Goal: Task Accomplishment & Management: Manage account settings

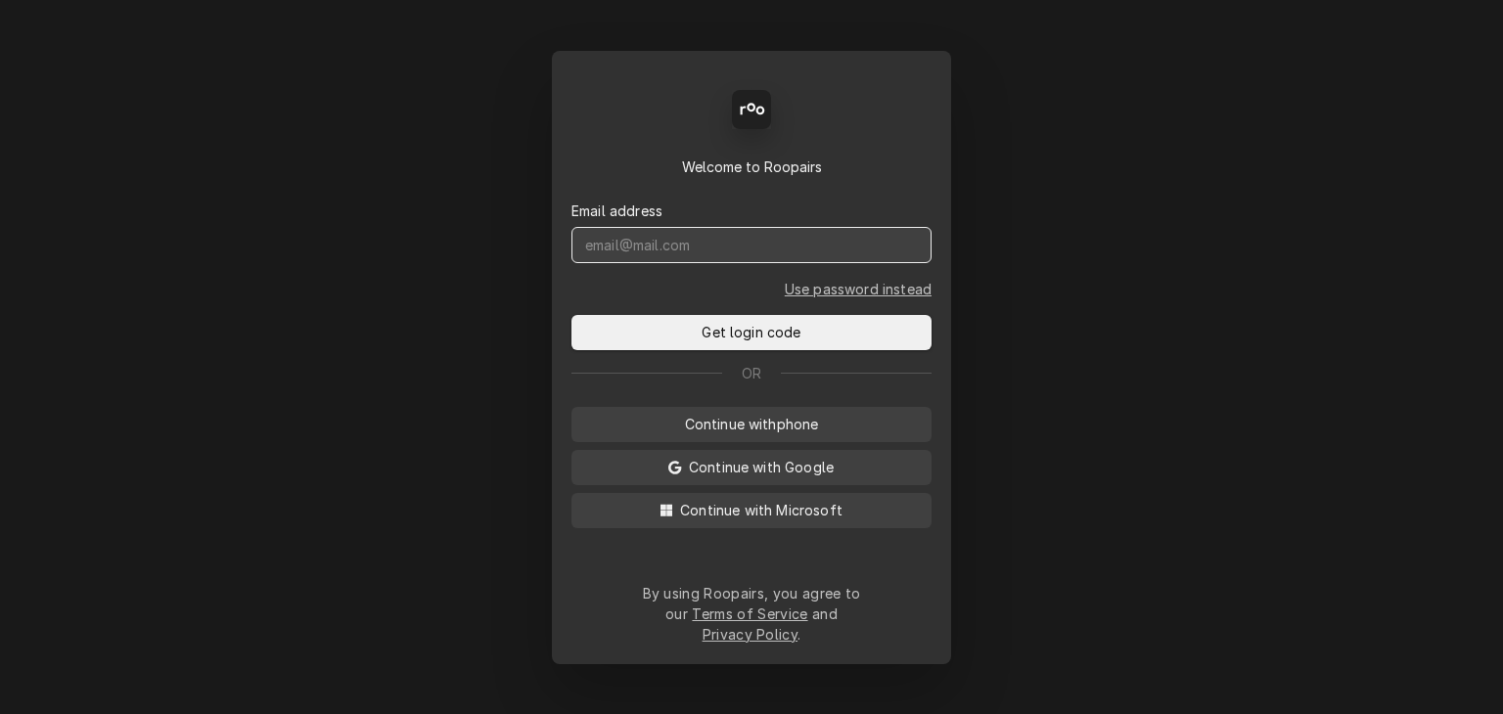
click at [685, 263] on input "Dynamic Content Wrapper" at bounding box center [751, 245] width 360 height 36
click at [666, 263] on input "Dynamic Content Wrapper" at bounding box center [751, 245] width 360 height 36
type input "a"
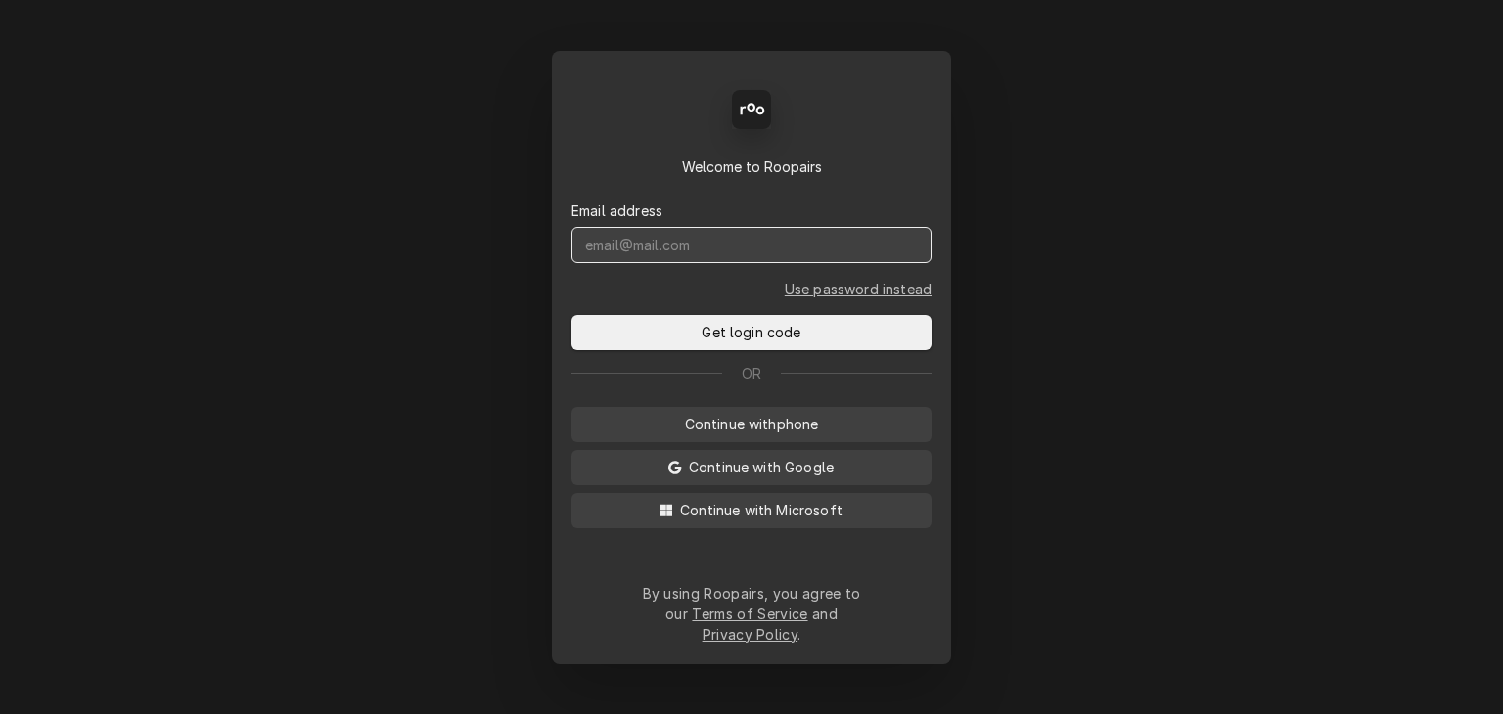
click at [696, 260] on input "Dynamic Content Wrapper" at bounding box center [751, 245] width 360 height 36
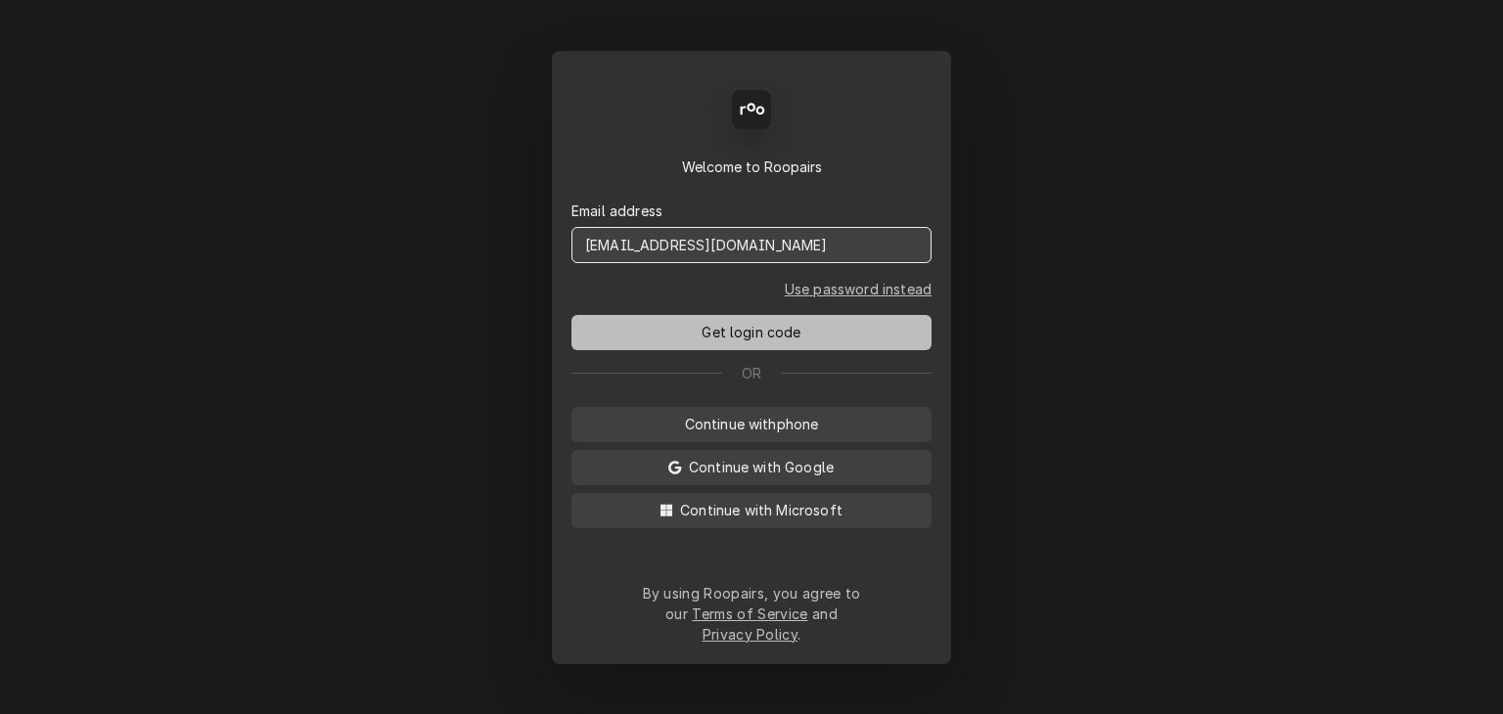
type input "[EMAIL_ADDRESS][DOMAIN_NAME]"
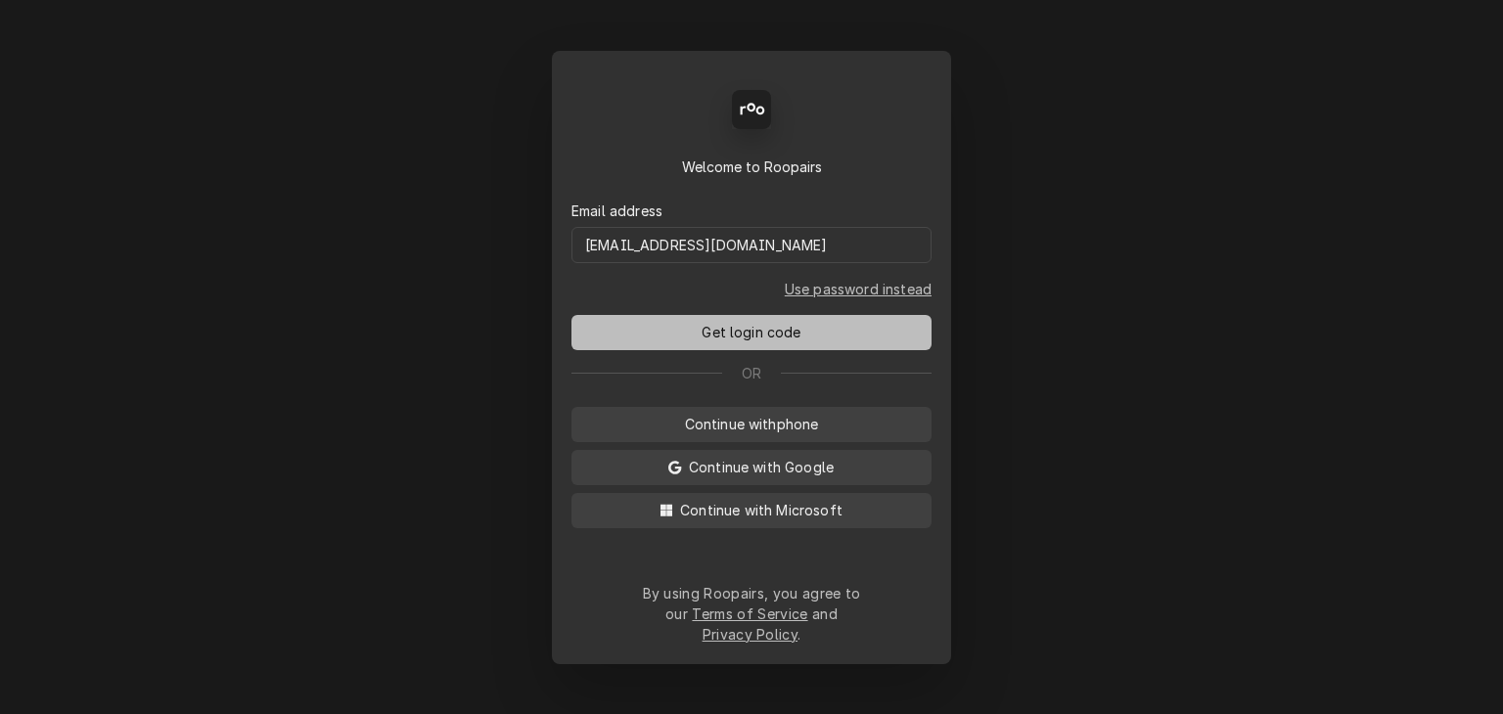
click at [790, 334] on span "Get login code" at bounding box center [751, 332] width 107 height 21
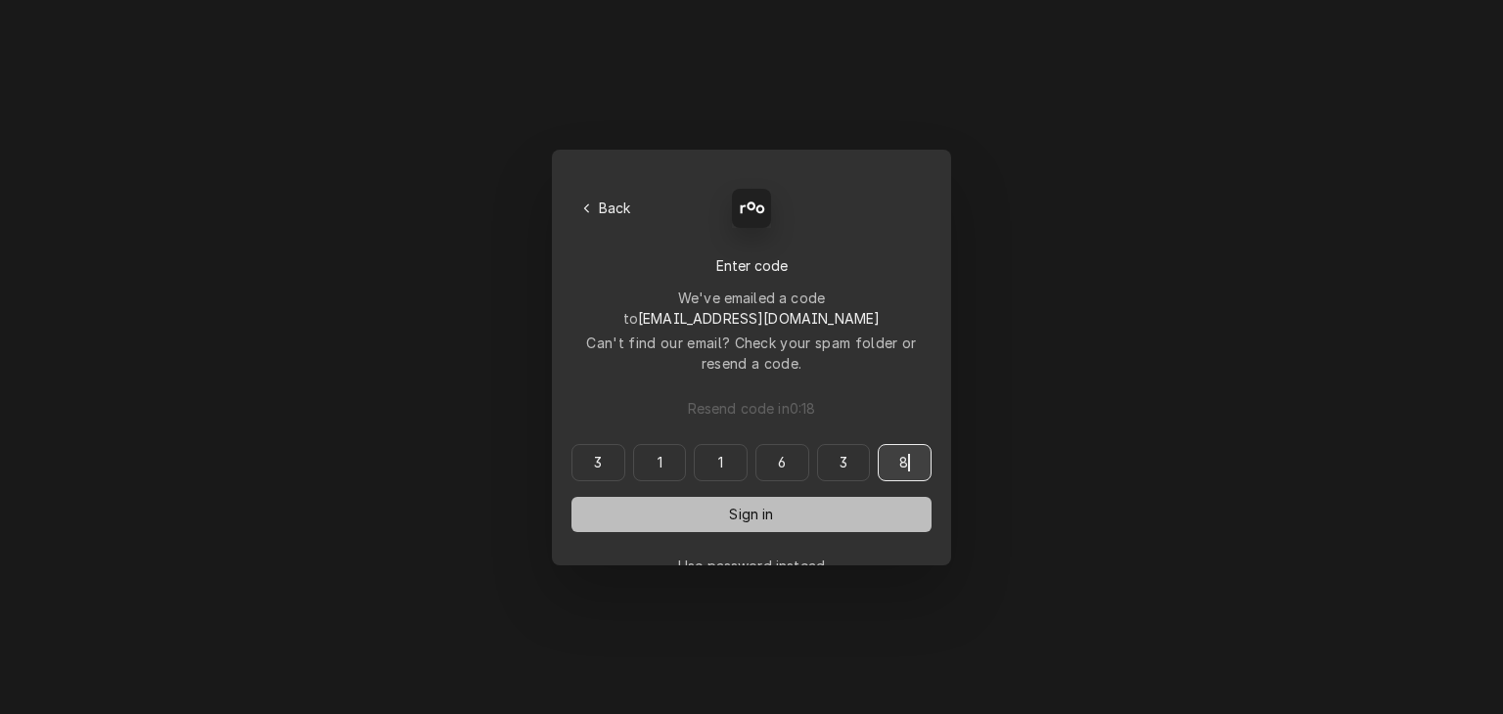
type input "311638"
click at [708, 497] on button "Sign in" at bounding box center [751, 514] width 360 height 35
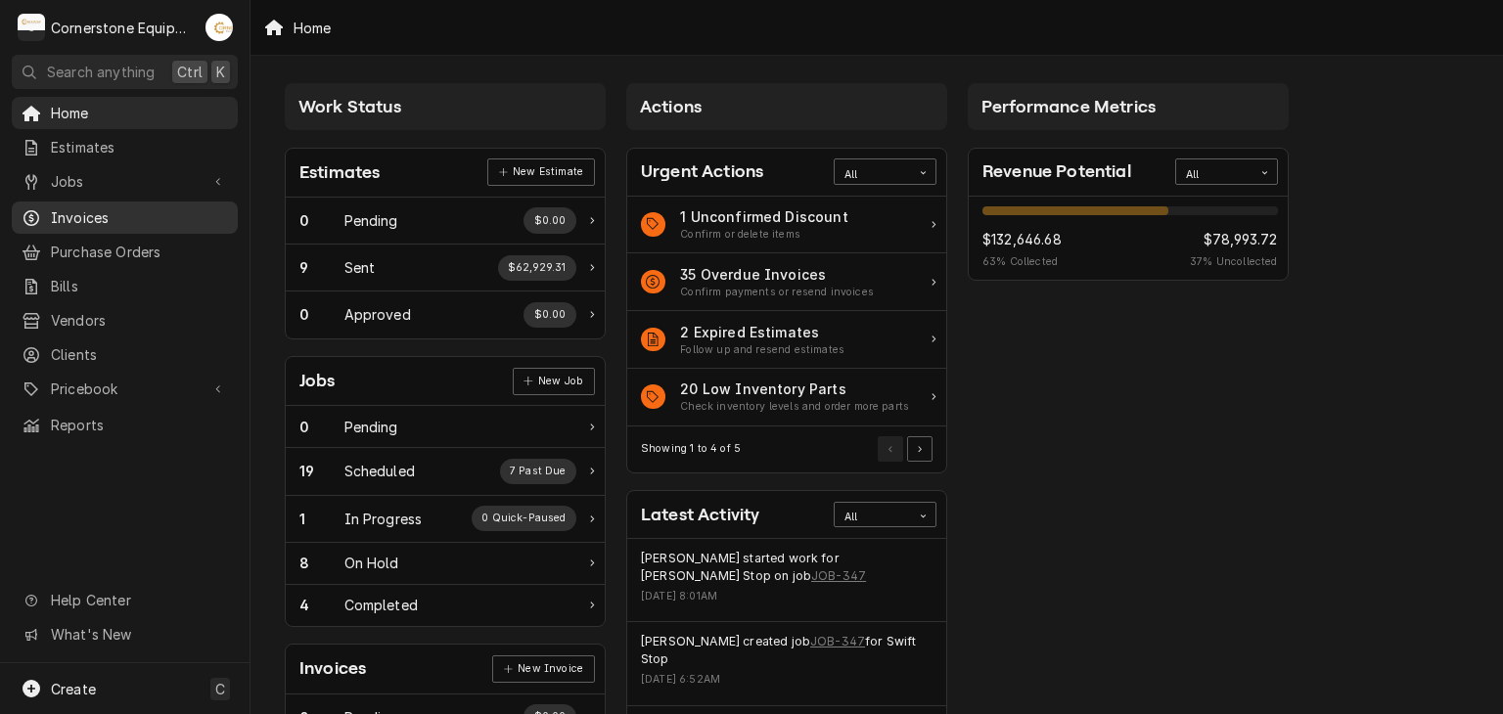
click at [49, 221] on div "Invoices" at bounding box center [125, 217] width 218 height 24
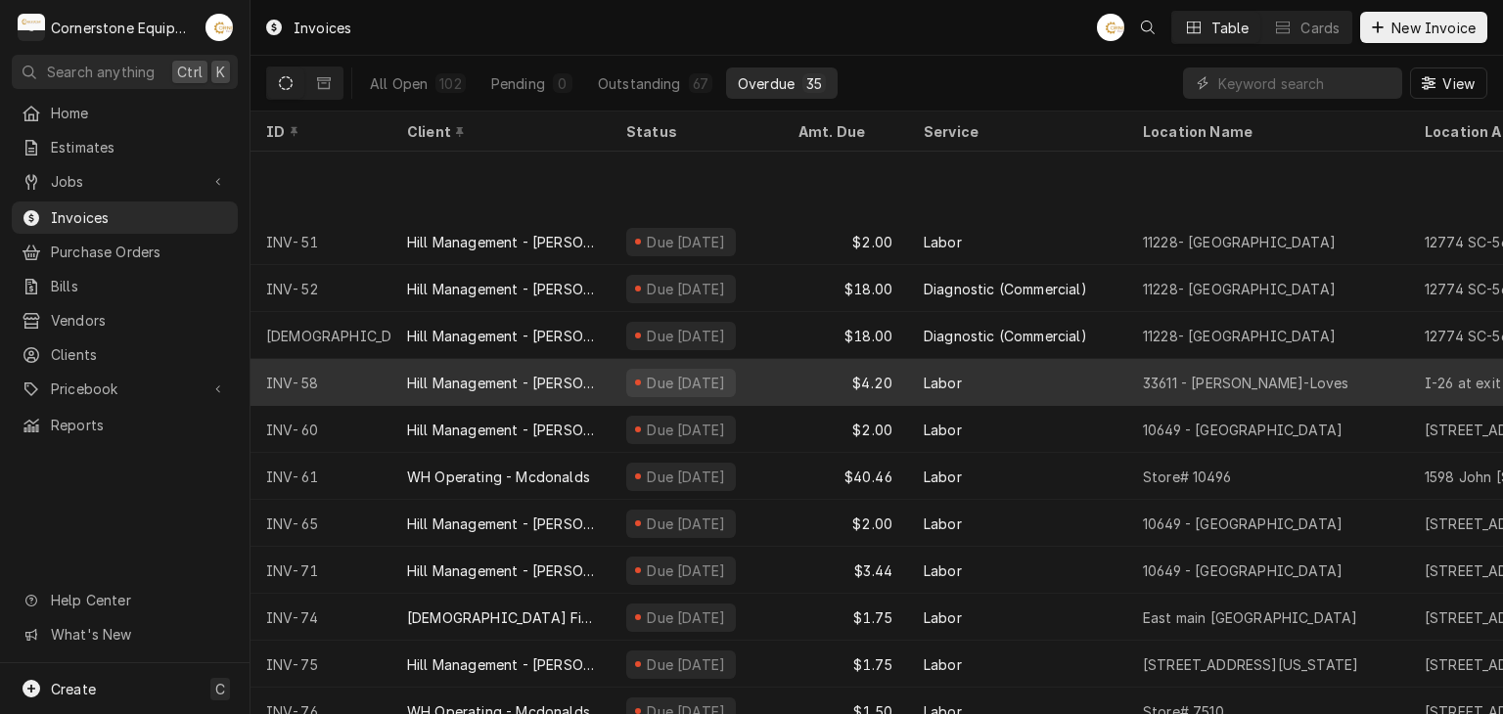
scroll to position [201, 0]
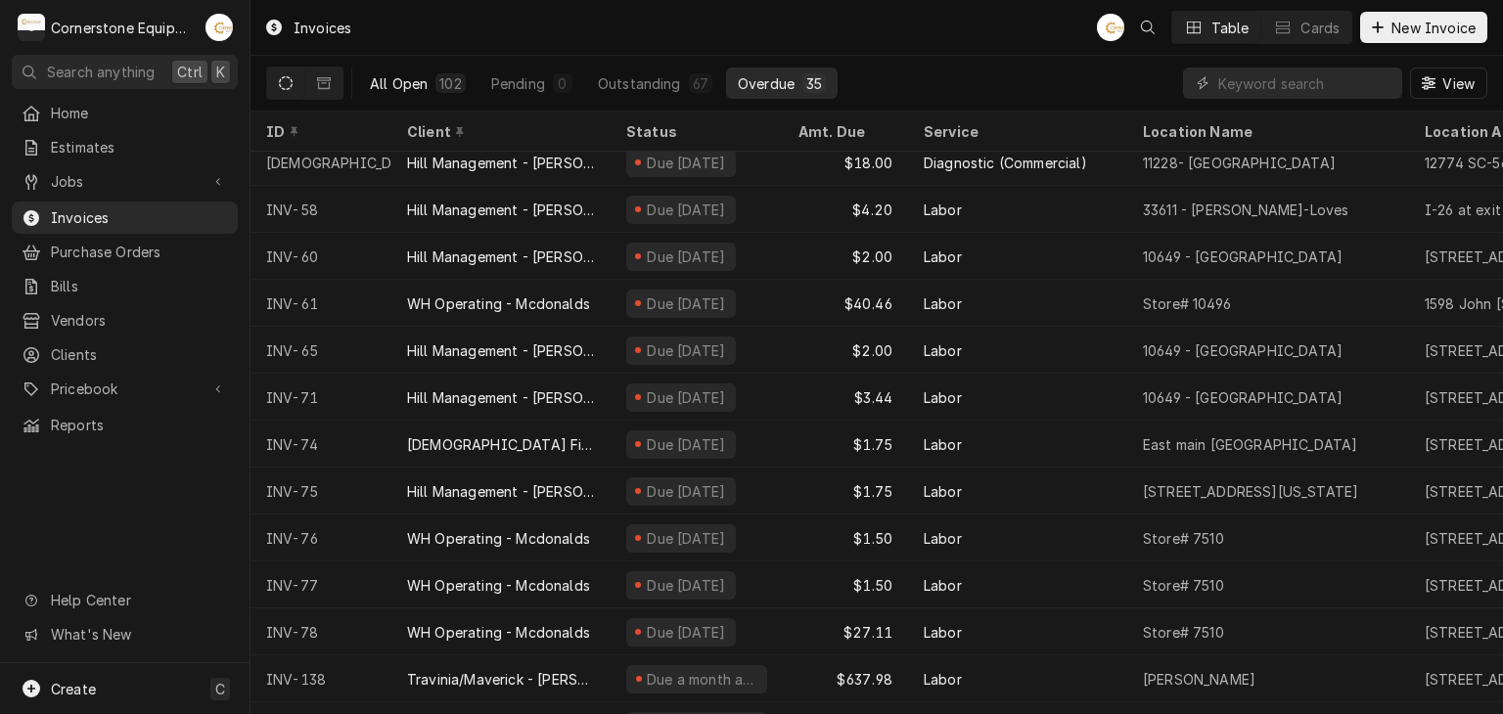
click at [386, 88] on div "All Open" at bounding box center [399, 83] width 58 height 21
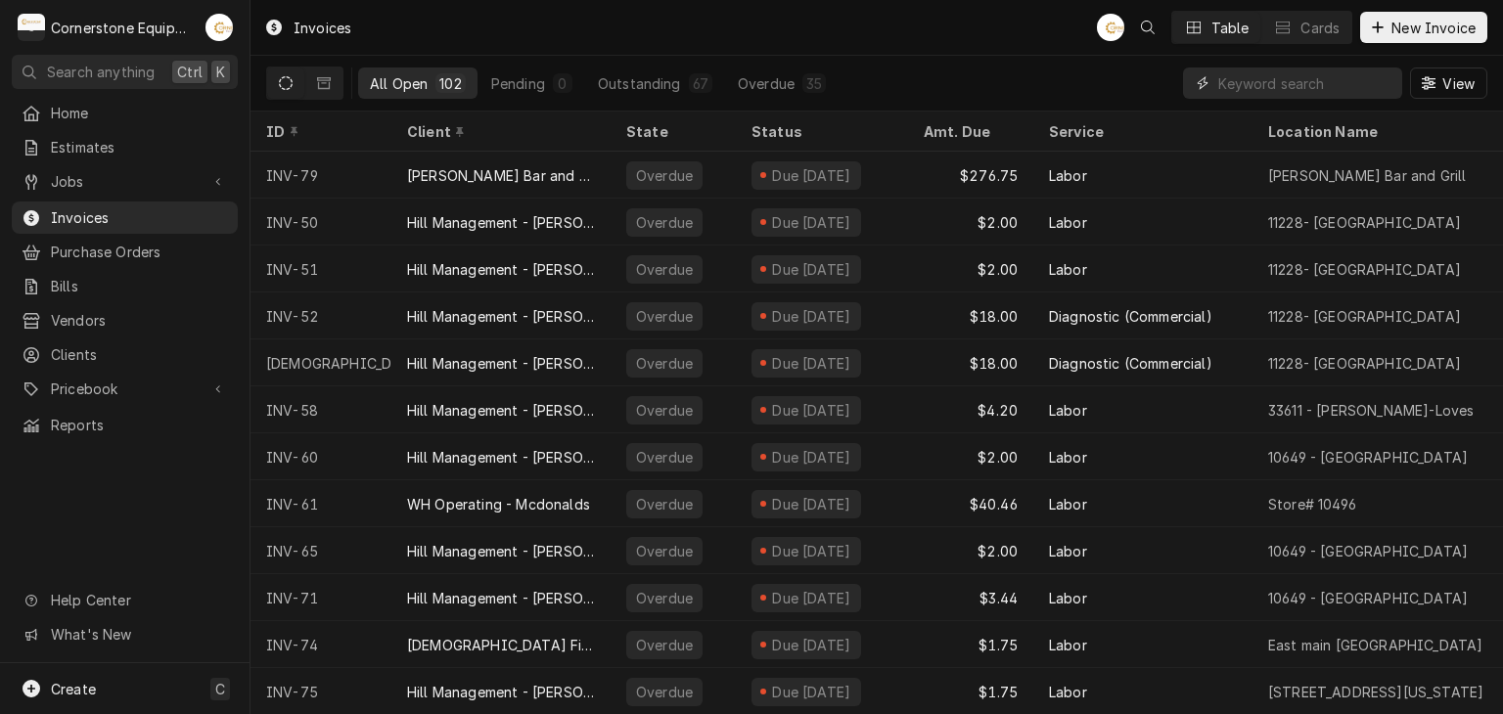
click at [1302, 78] on input "Dynamic Content Wrapper" at bounding box center [1305, 83] width 174 height 31
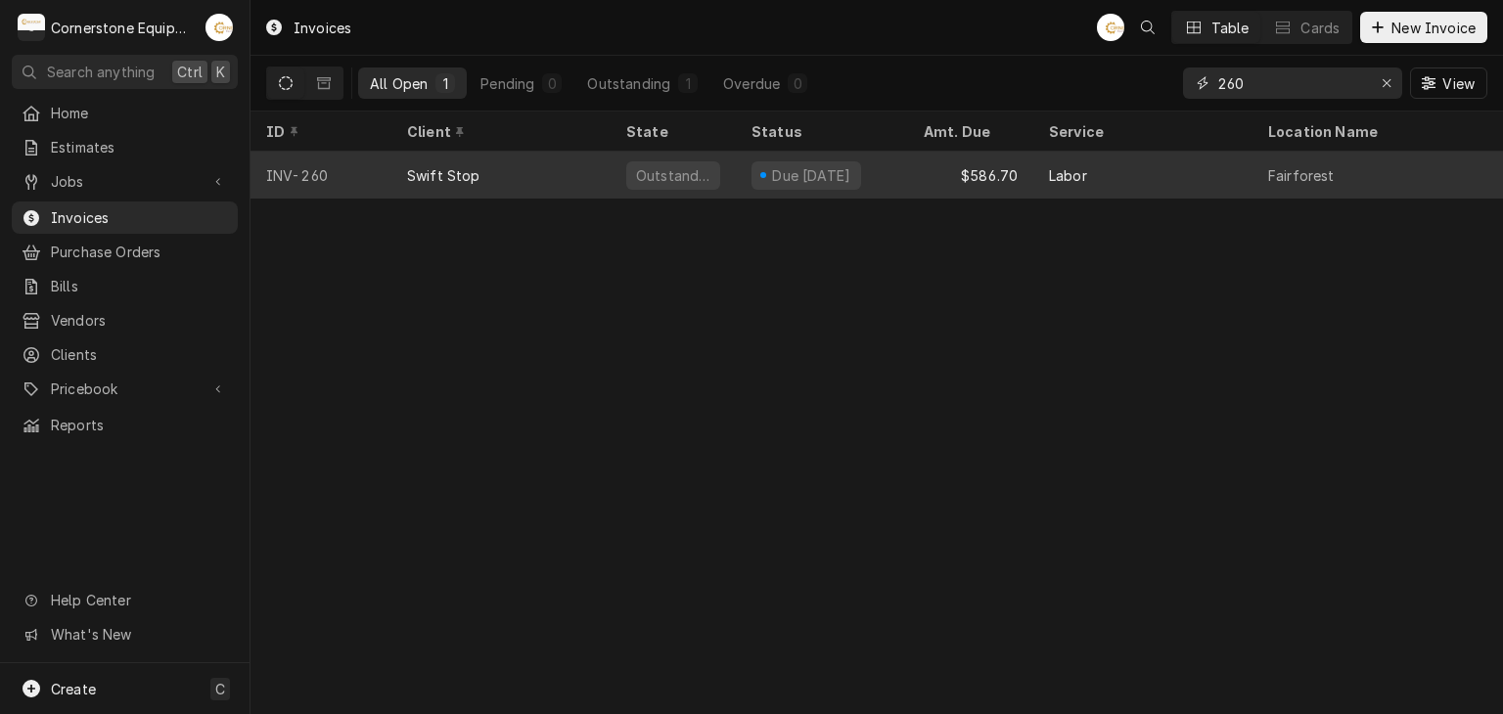
type input "260"
click at [834, 177] on div "Due in 6 days" at bounding box center [811, 175] width 83 height 21
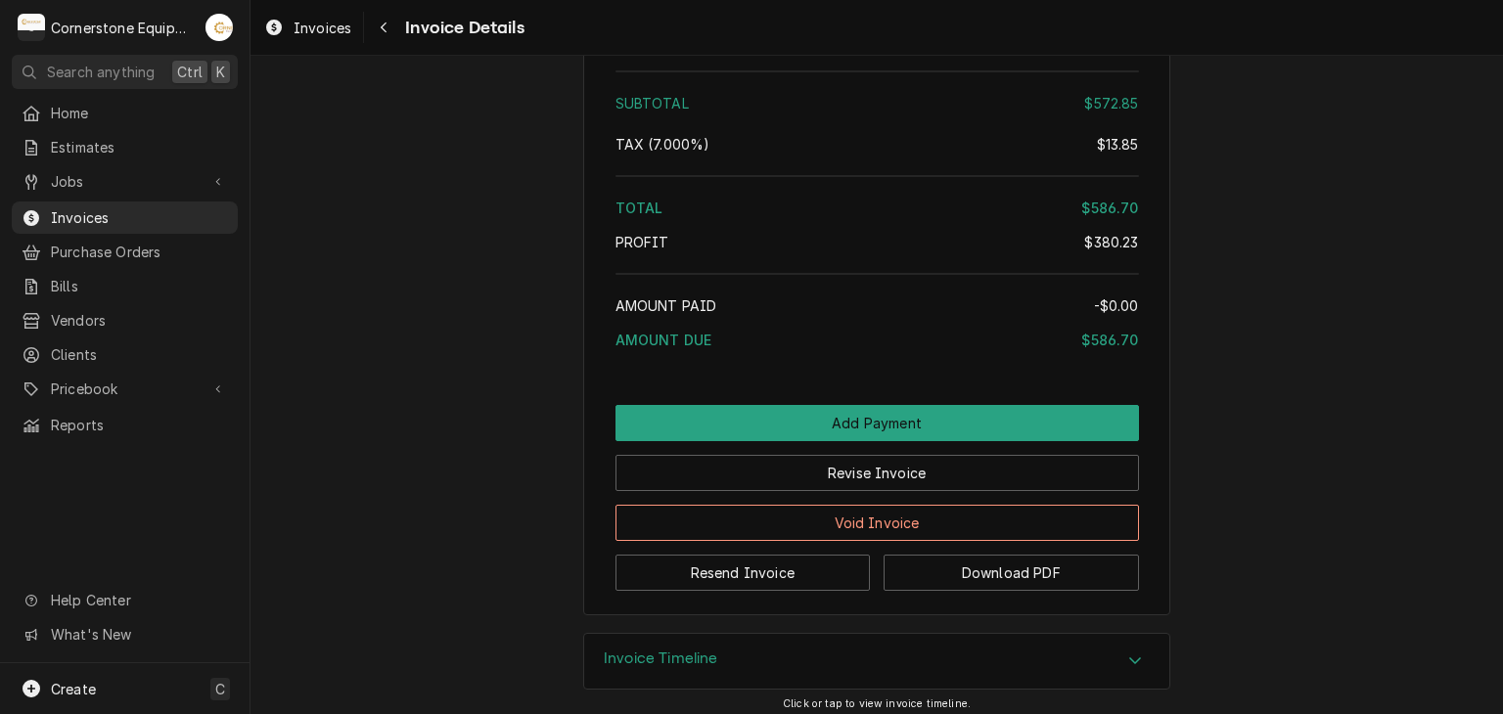
scroll to position [2884, 0]
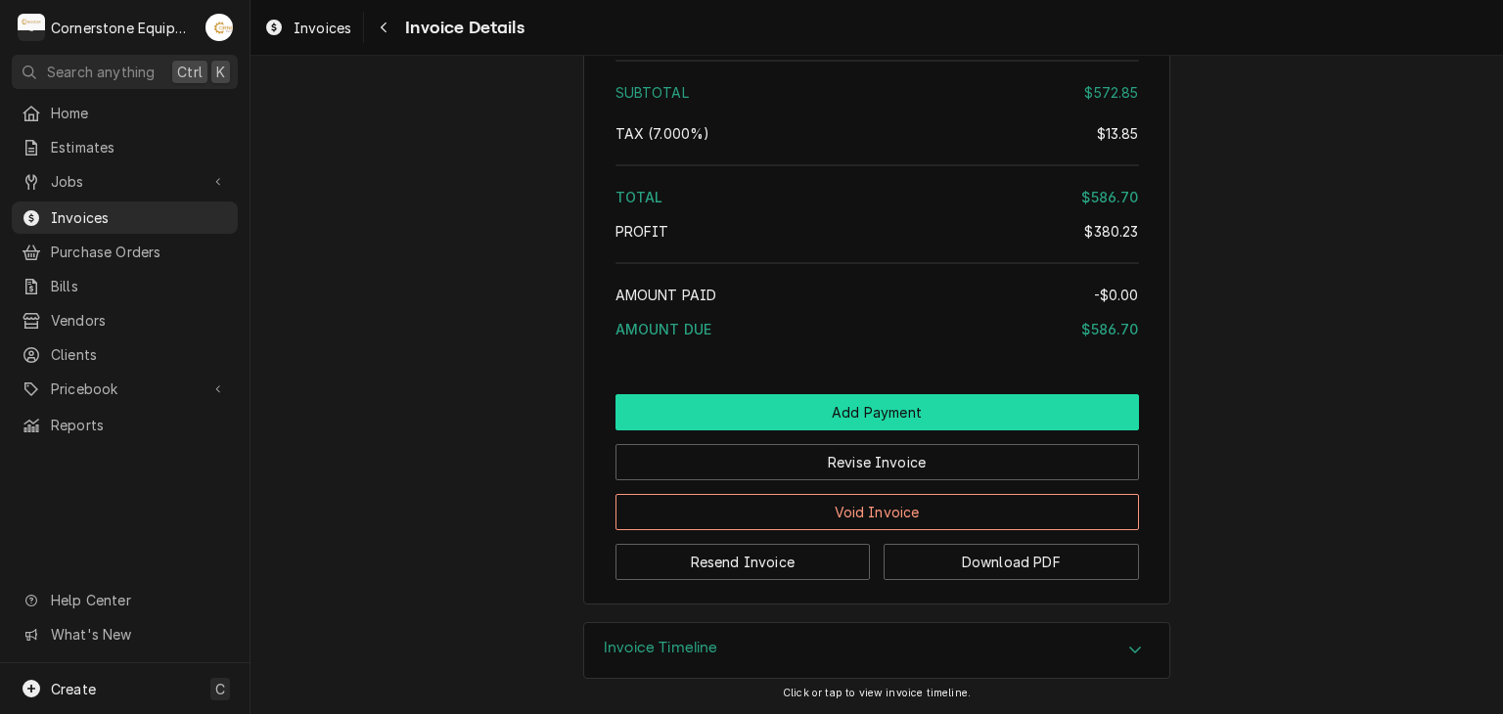
click at [885, 408] on button "Add Payment" at bounding box center [876, 412] width 523 height 36
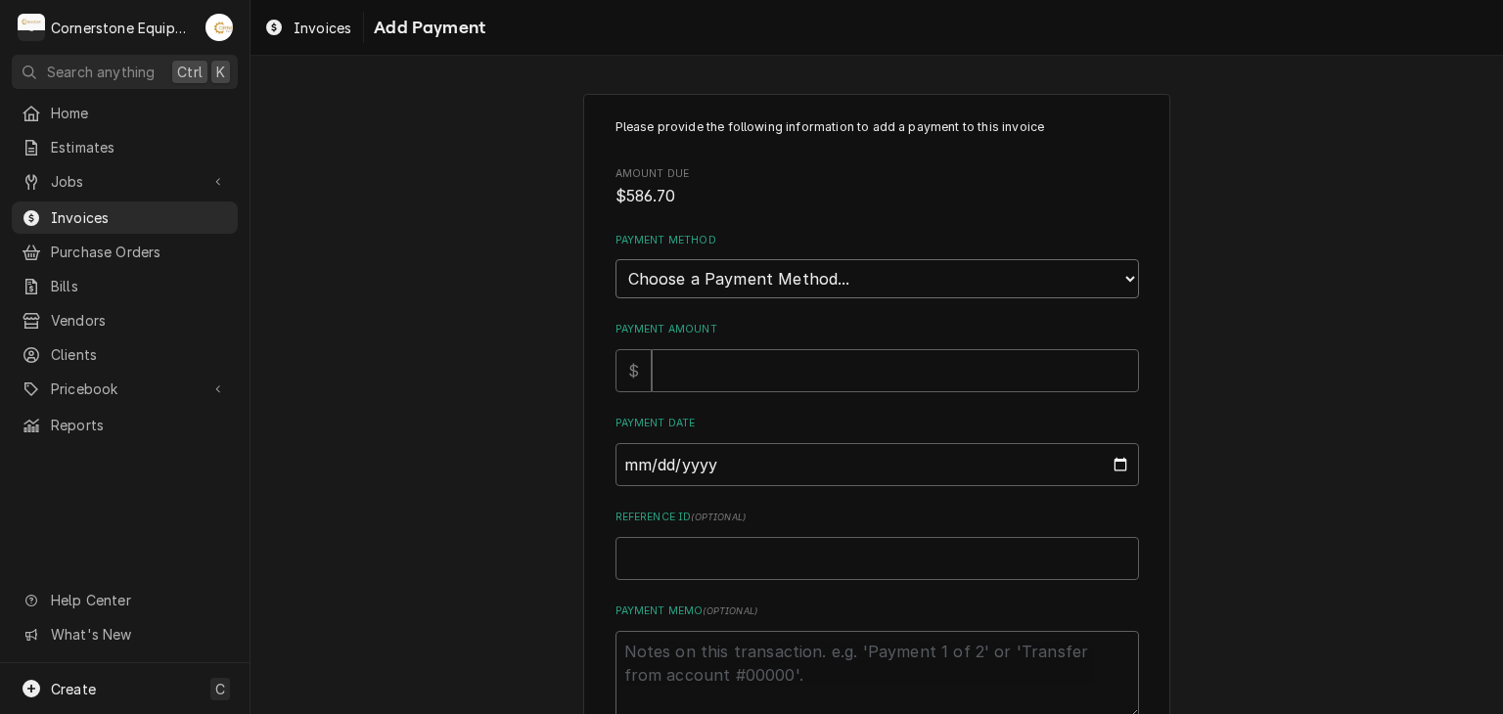
click at [697, 287] on select "Choose a Payment Method... Cash Check Credit/Debit Card ACH/eCheck Other" at bounding box center [876, 278] width 523 height 39
select select "2"
click at [615, 259] on select "Choose a Payment Method... Cash Check Credit/Debit Card ACH/eCheck Other" at bounding box center [876, 278] width 523 height 39
click at [675, 377] on input "Payment Amount" at bounding box center [895, 370] width 487 height 43
type textarea "x"
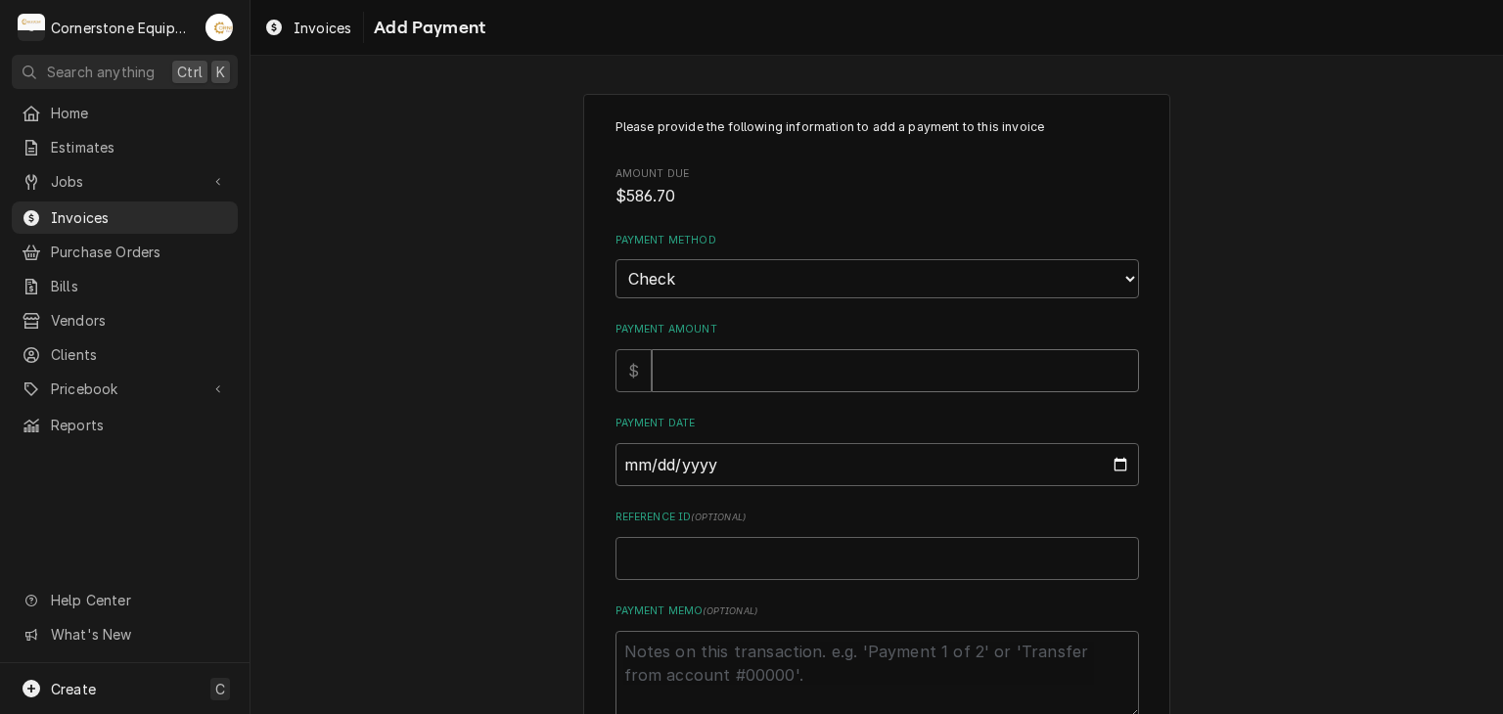
type input "5"
type textarea "x"
type input "58"
type textarea "x"
type input "586"
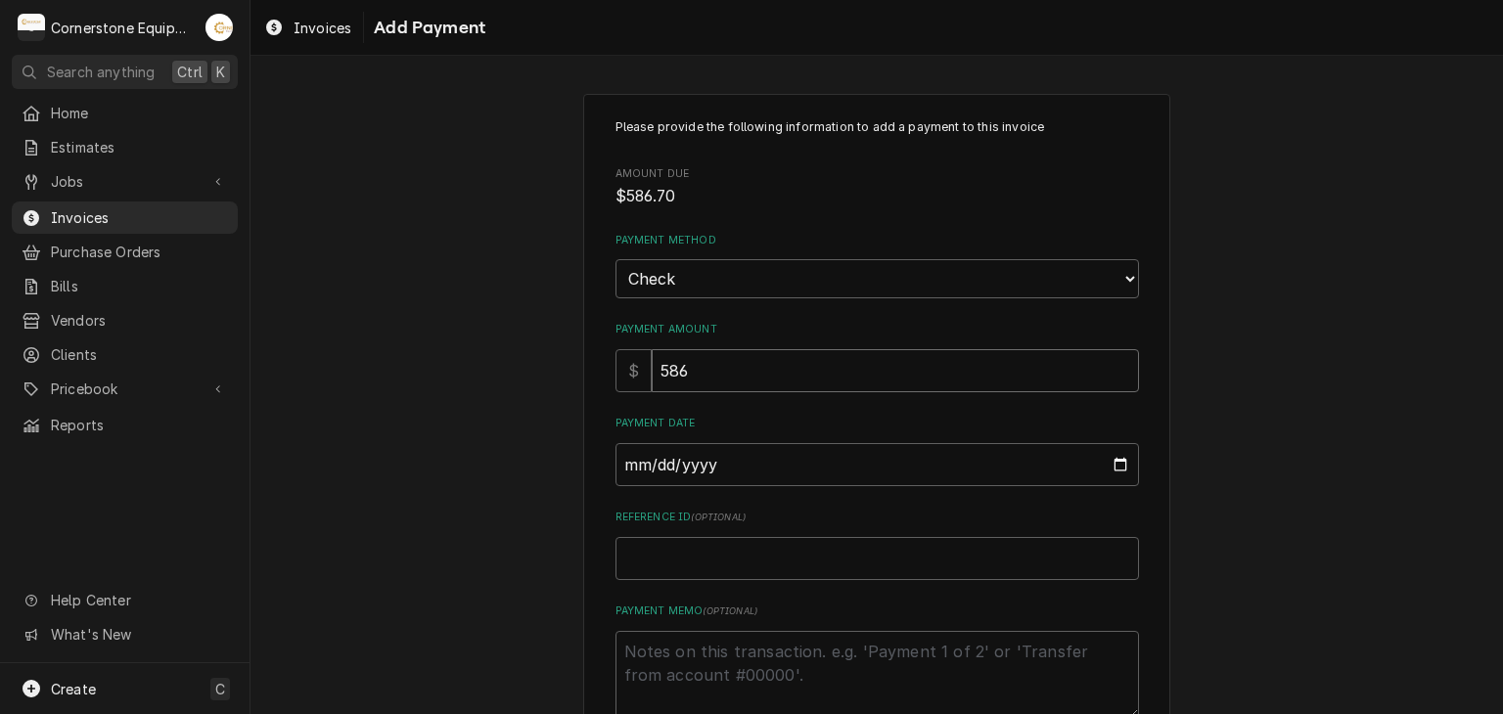
type textarea "x"
type input "586.7"
type textarea "x"
type input "586.70"
click at [605, 454] on div "Please provide the following information to add a payment to this invoice Amoun…" at bounding box center [876, 457] width 587 height 727
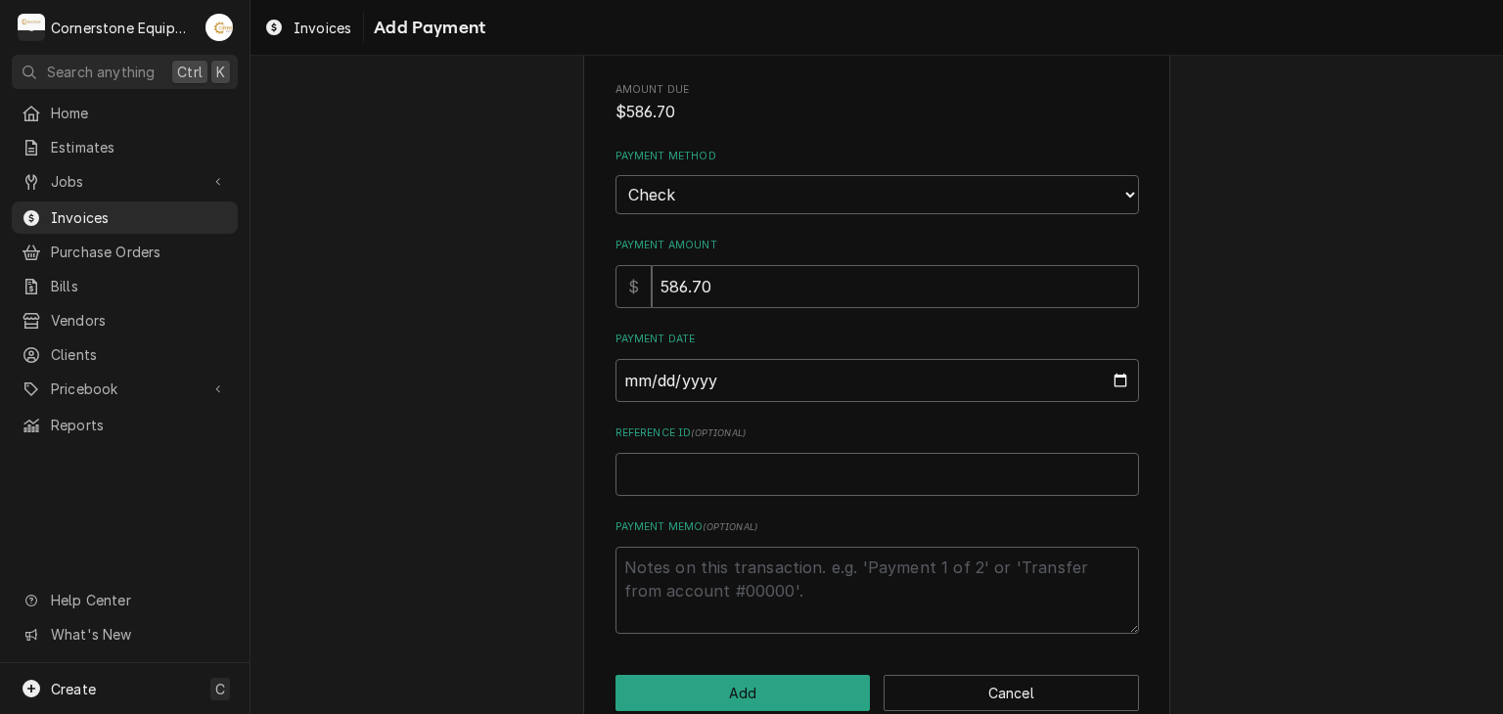
scroll to position [121, 0]
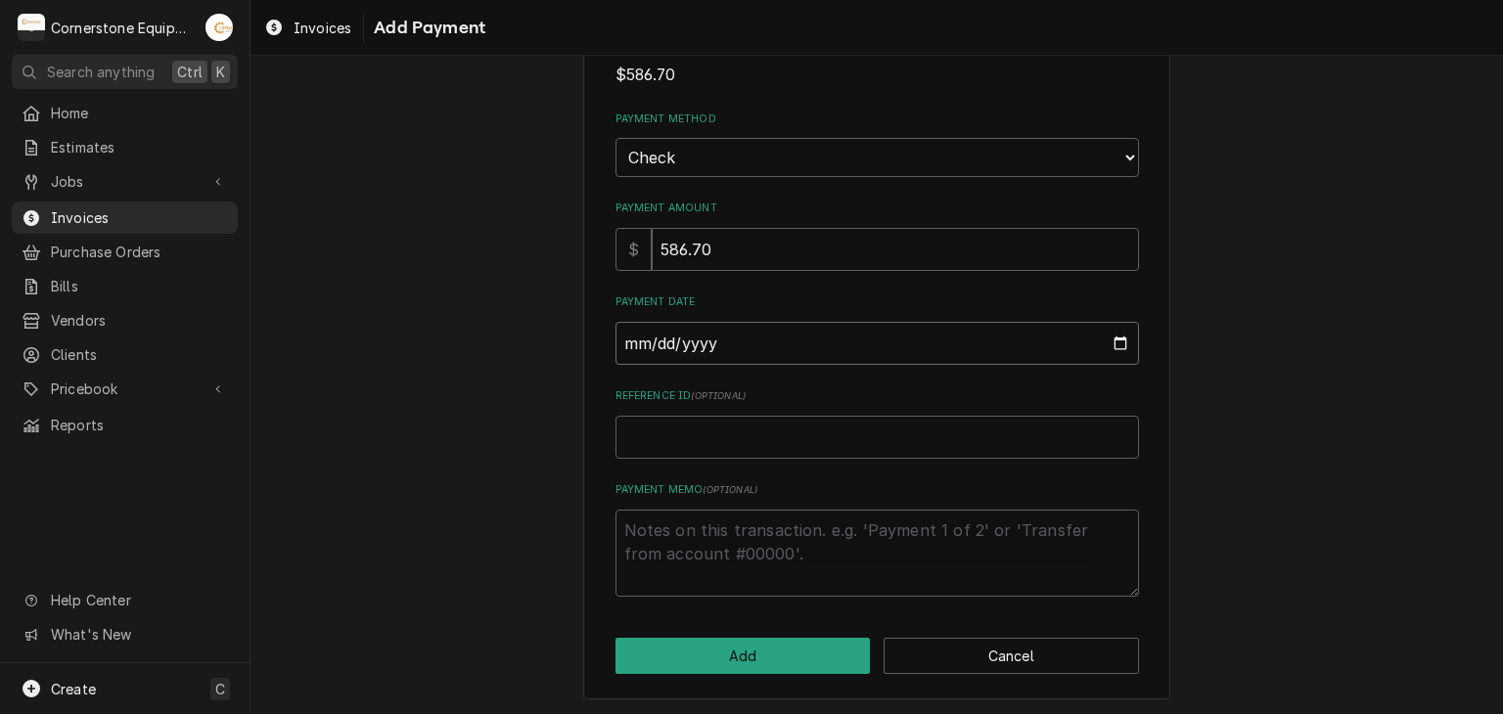
click at [621, 349] on input "Payment Date" at bounding box center [876, 343] width 523 height 43
type input "0002-08-14"
type textarea "x"
type input "0020-08-14"
type textarea "x"
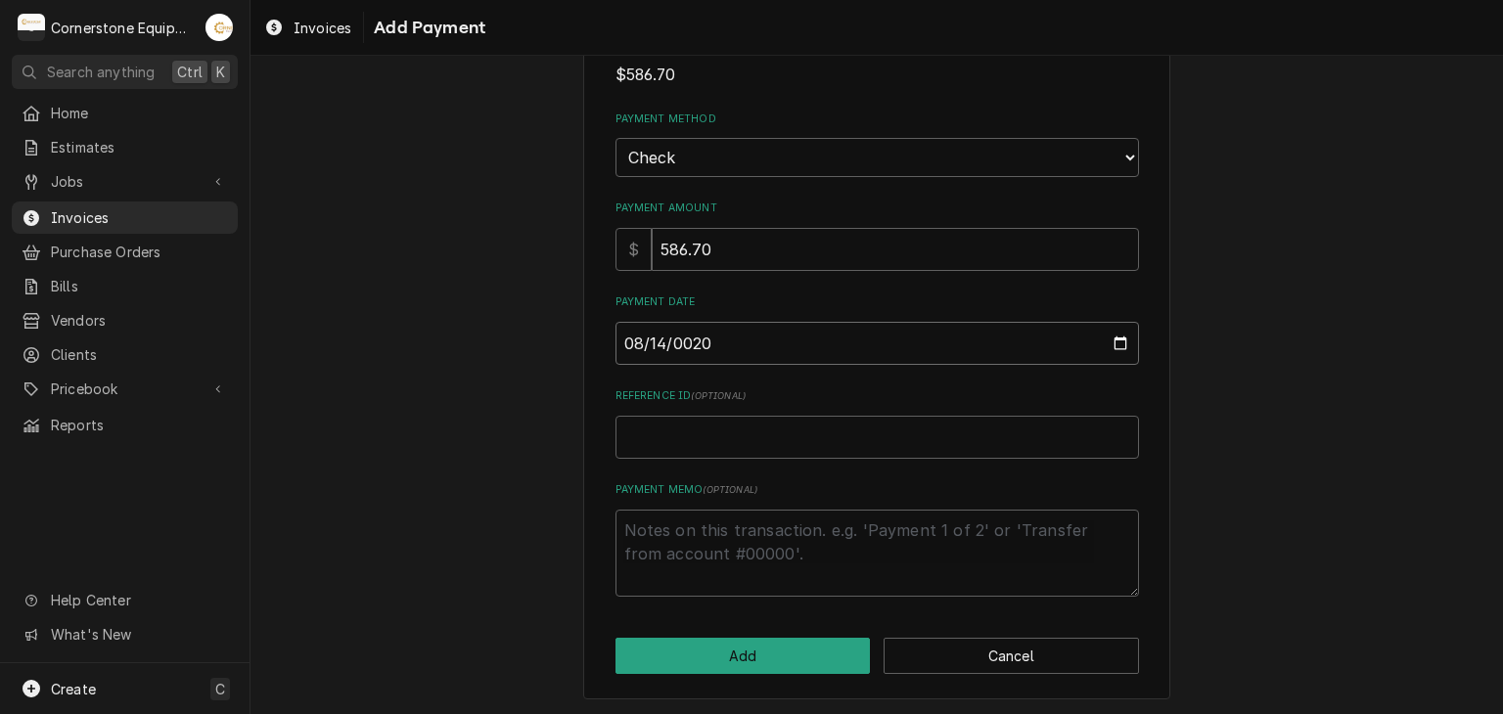
type input "0202-08-14"
type textarea "x"
type input "2025-08-14"
click at [748, 412] on div "Reference ID ( optional )" at bounding box center [876, 422] width 523 height 69
click at [745, 417] on input "Reference ID ( optional )" at bounding box center [876, 437] width 523 height 43
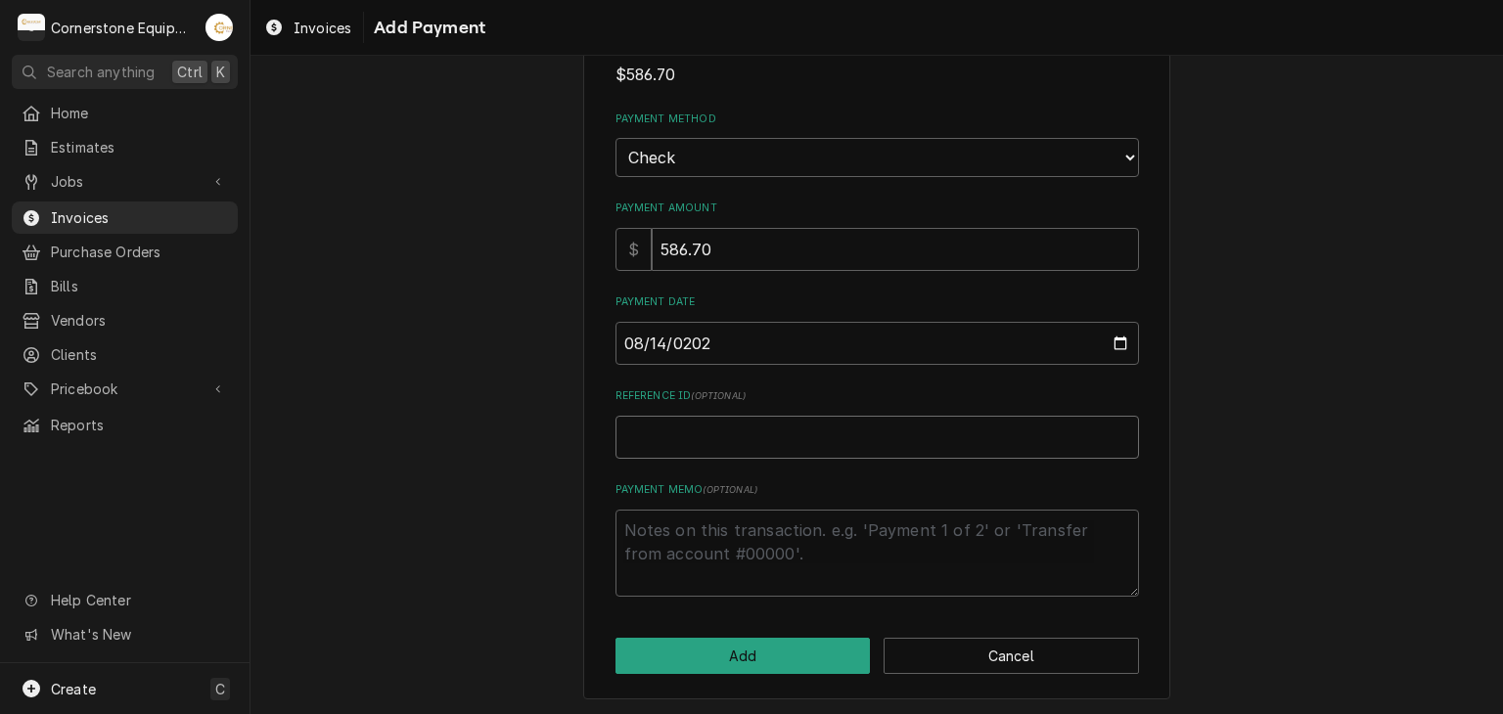
type textarea "x"
type input "C"
type textarea "x"
type input "Ch"
type textarea "x"
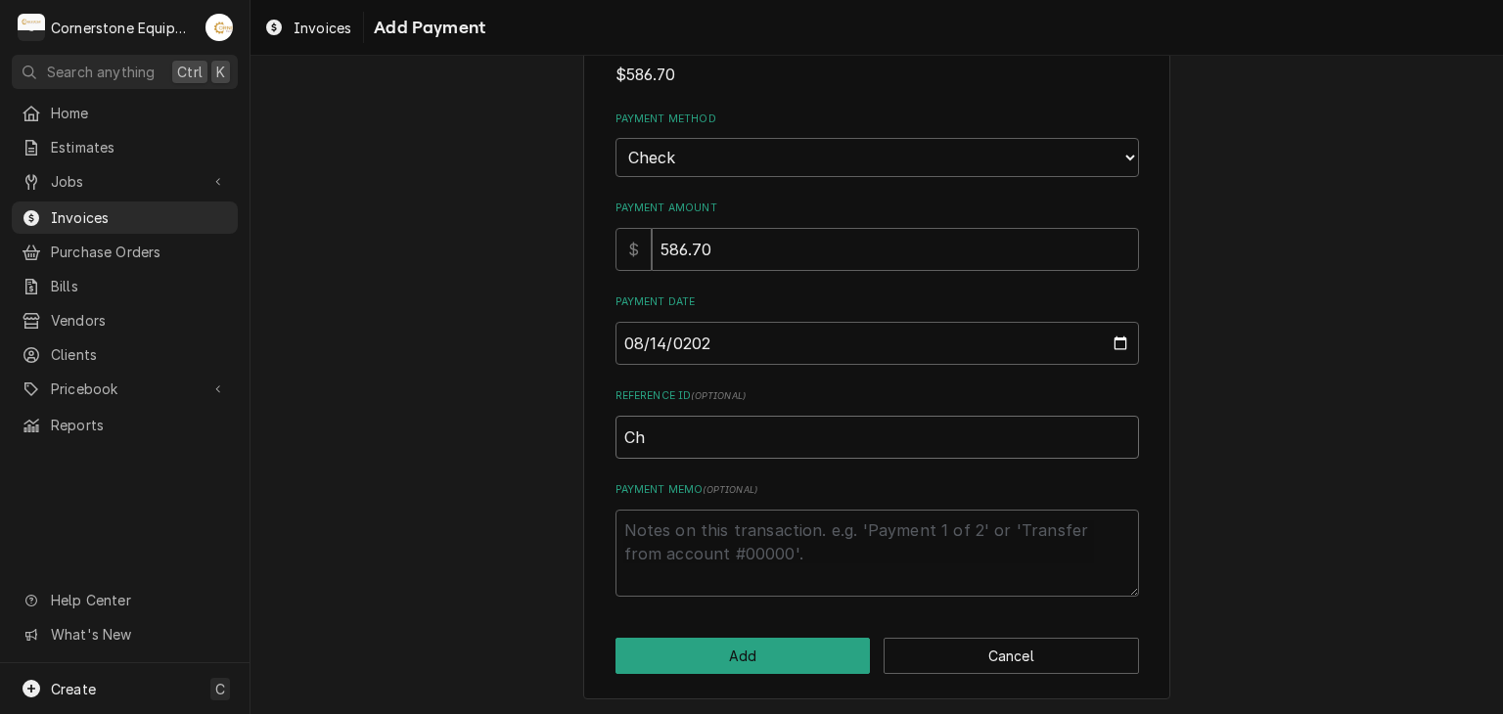
type input "Che"
type textarea "x"
type input "Chec"
type textarea "x"
type input "Check"
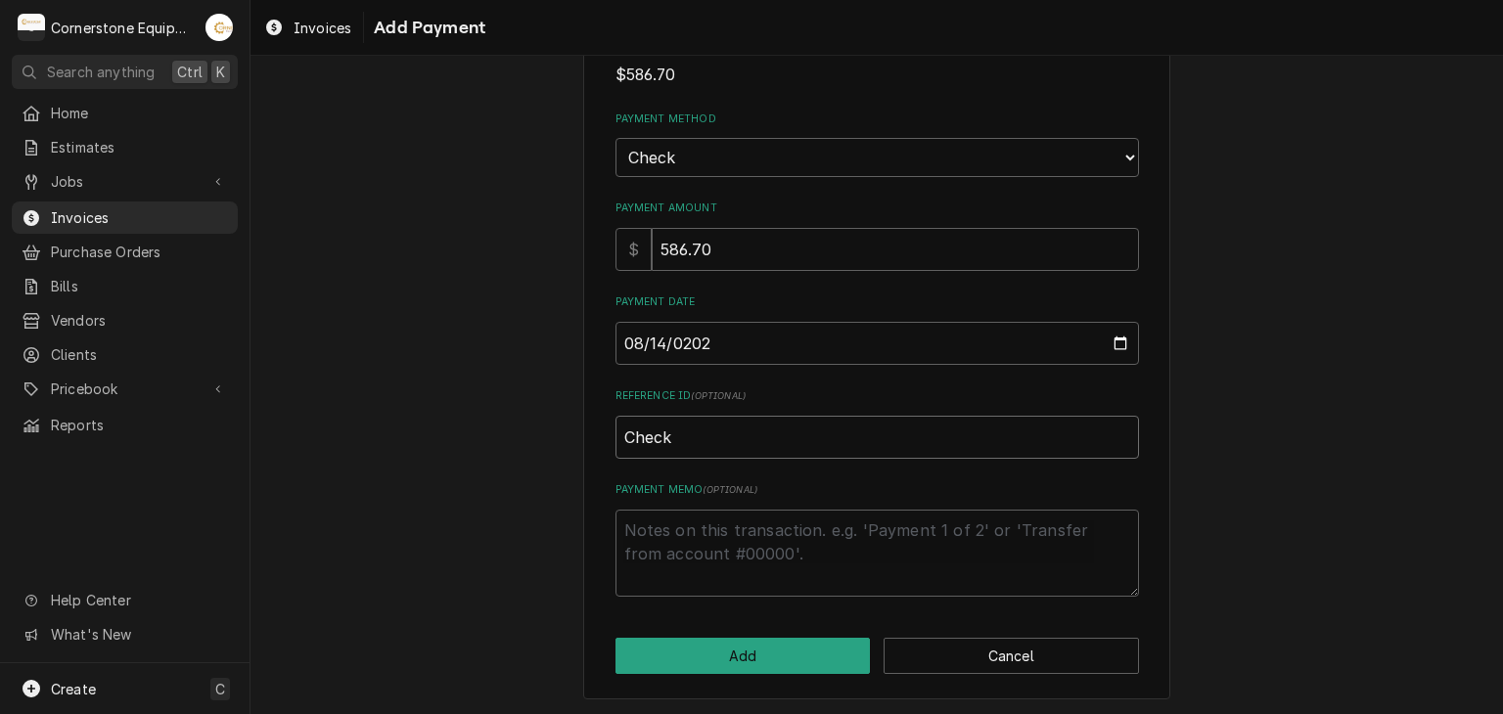
type textarea "x"
type input "Check"
type textarea "x"
type input "Check #"
type textarea "x"
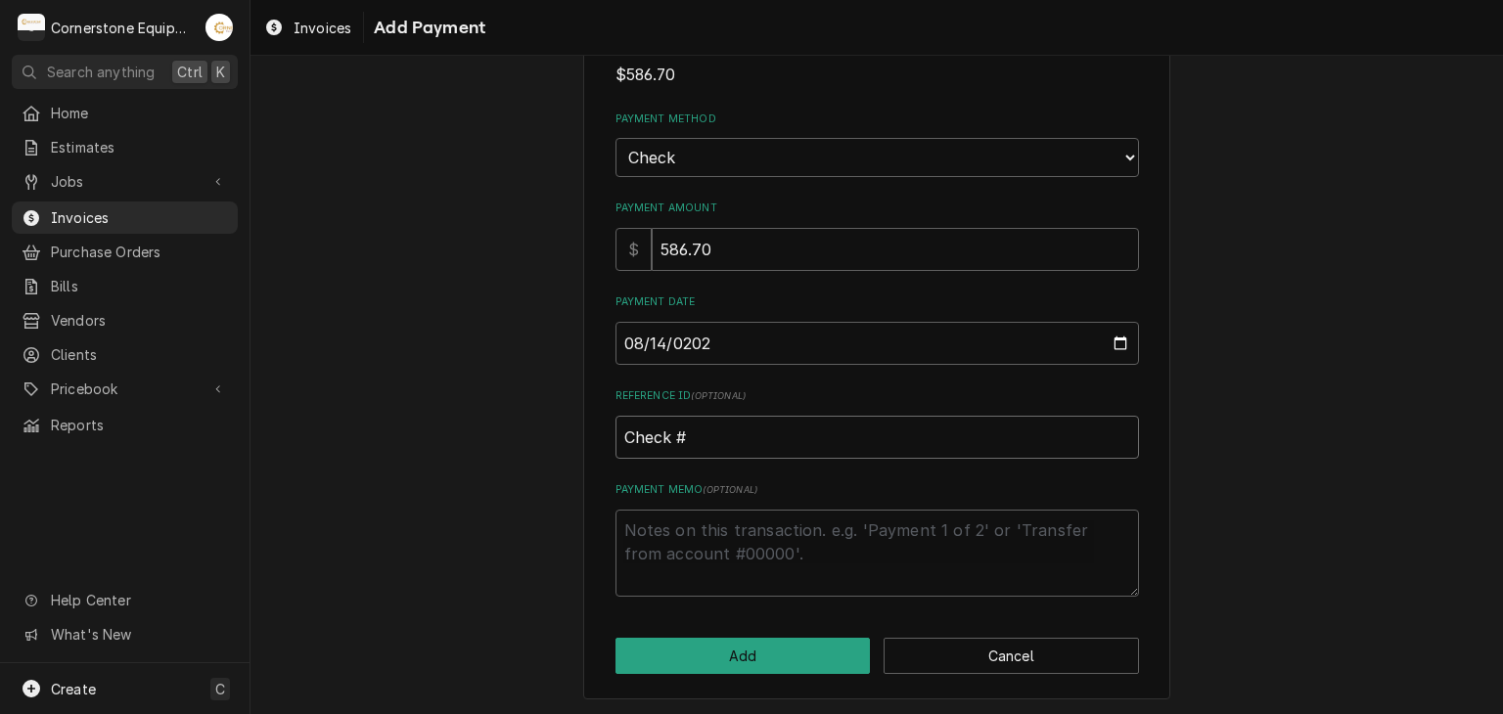
type input "Check #2"
type textarea "x"
type input "Check #20"
type textarea "x"
type input "Check #202"
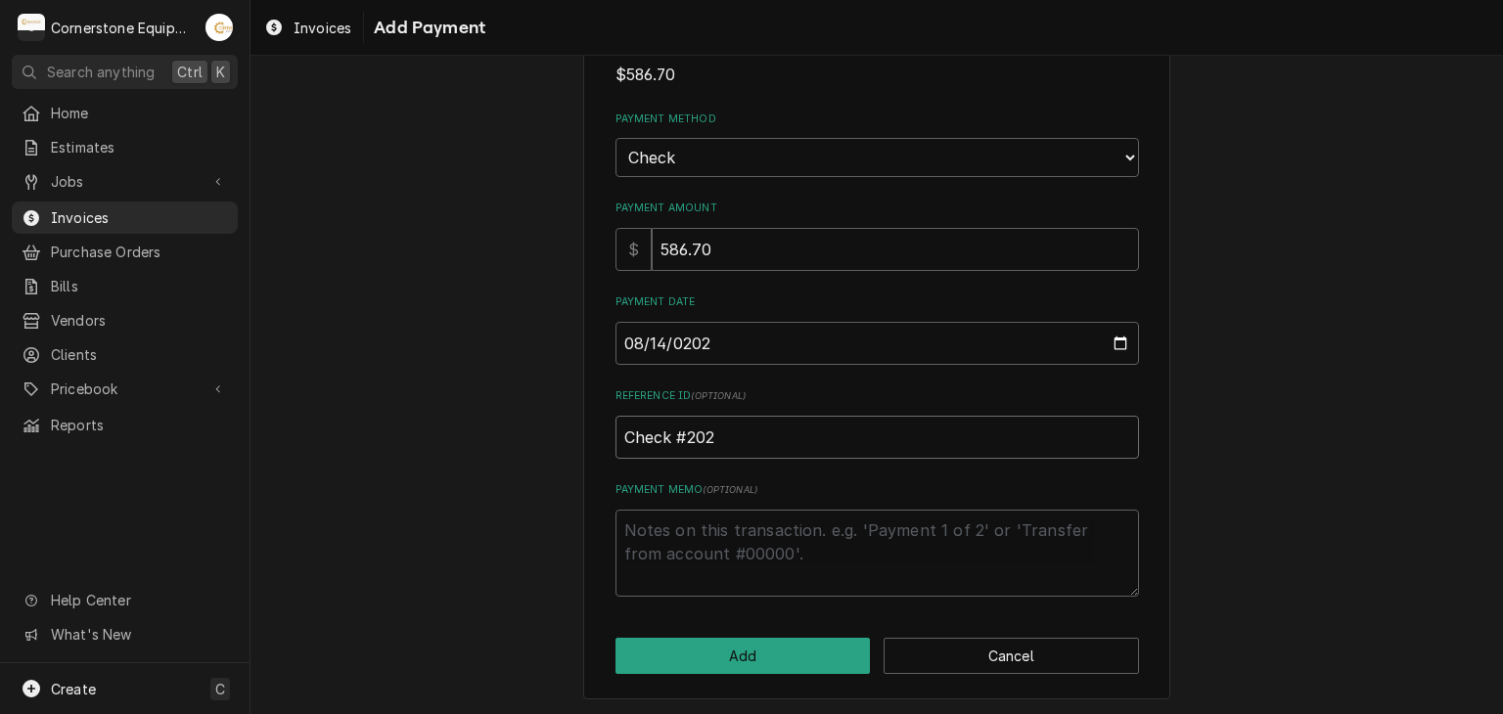
type textarea "x"
type input "Check #2025"
click at [621, 570] on textarea "Payment Memo ( optional )" at bounding box center [876, 554] width 523 height 88
type textarea "x"
type textarea "P"
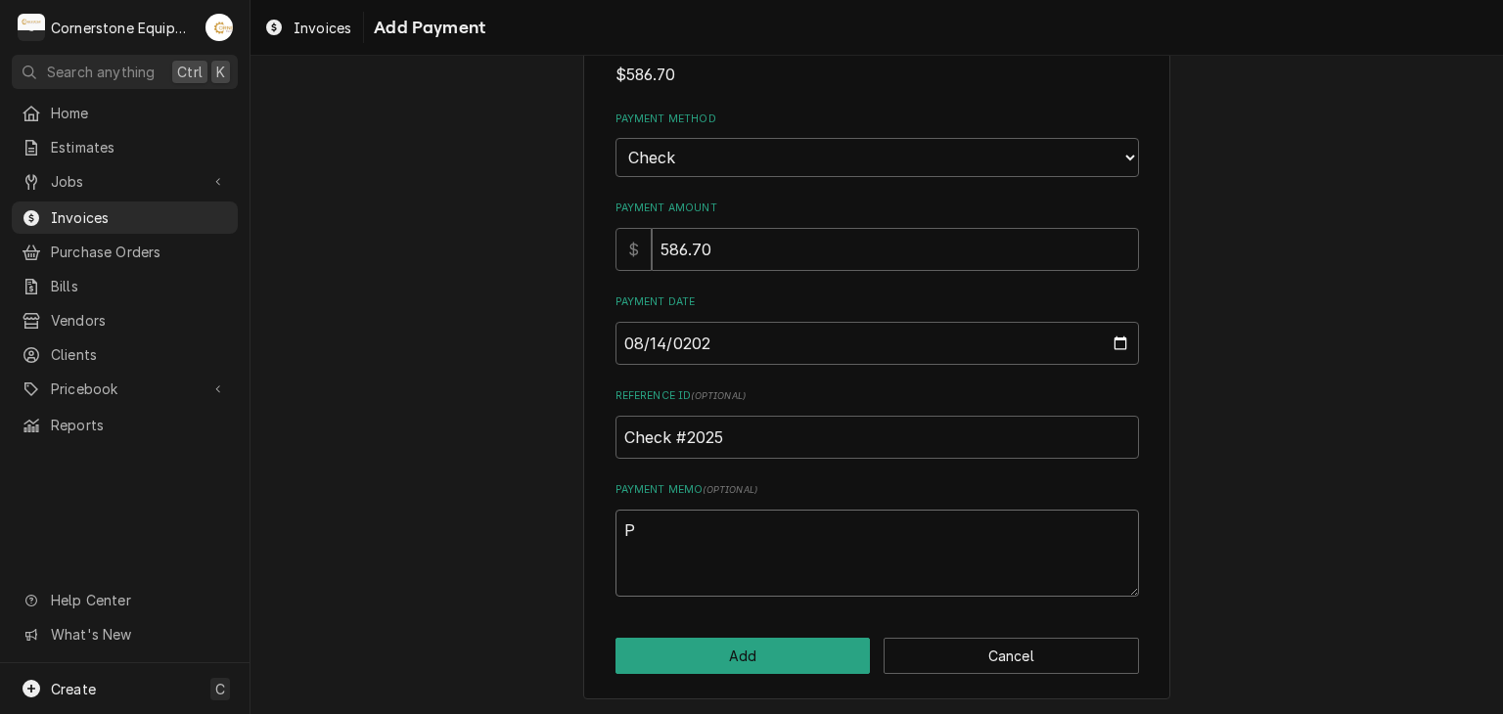
type textarea "x"
type textarea "Pa"
type textarea "x"
type textarea "Pai"
type textarea "x"
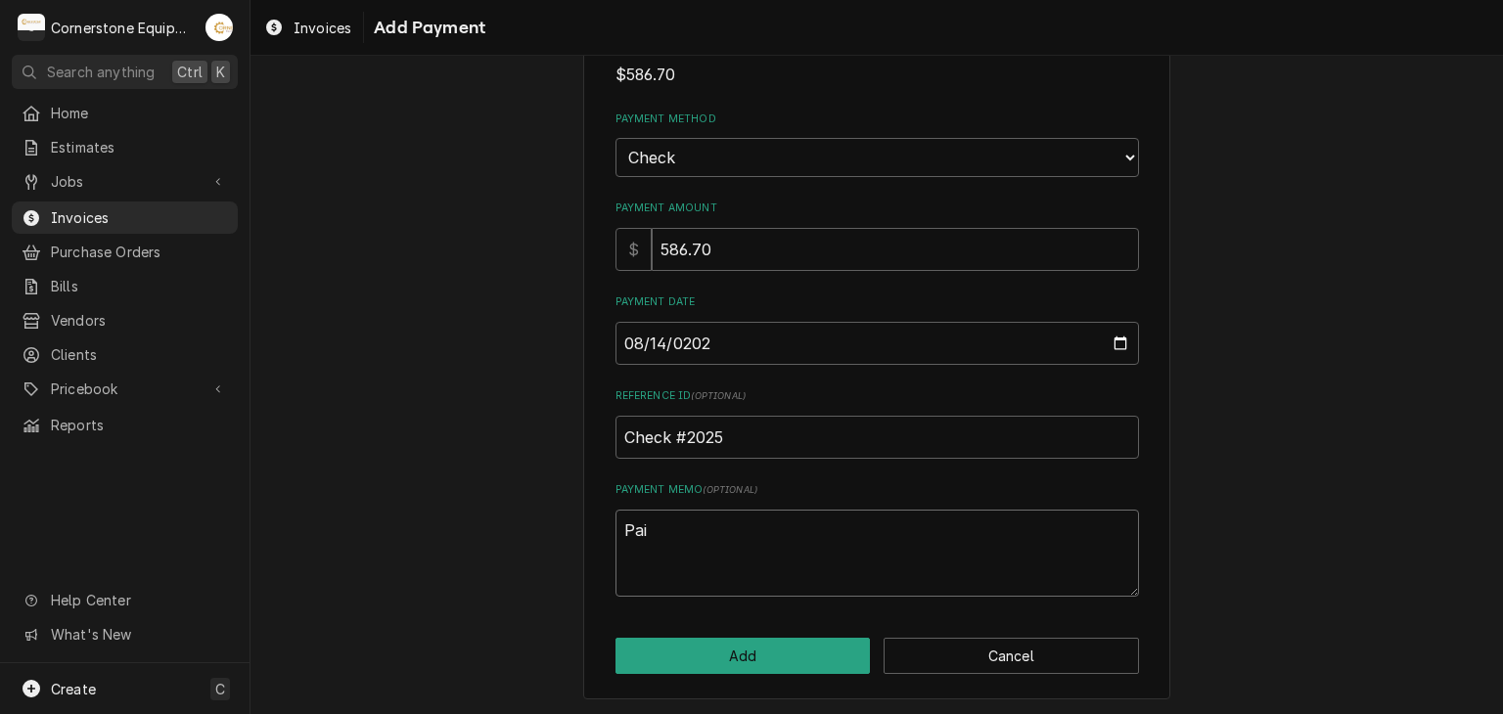
type textarea "Paid"
type textarea "x"
type textarea "Paid"
type textarea "x"
type textarea "Paid i"
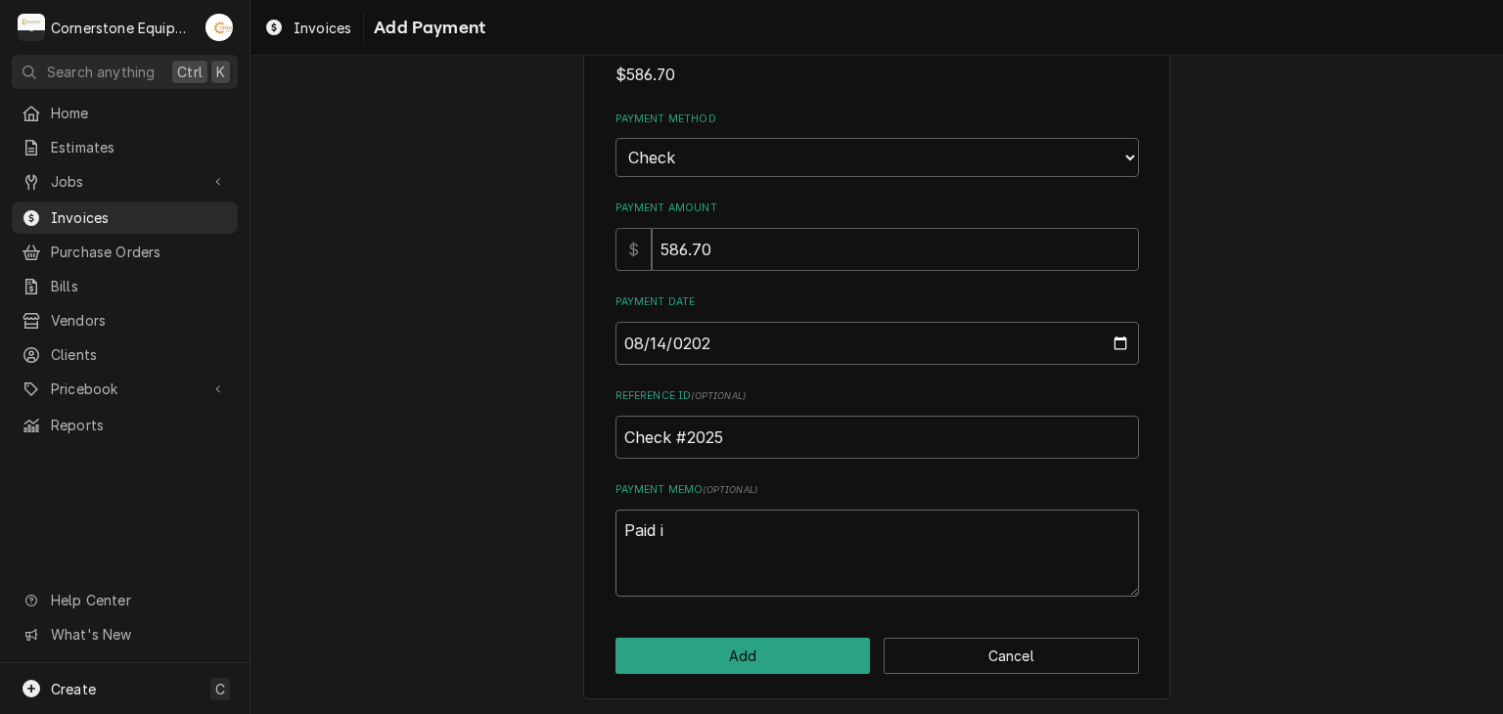
type textarea "x"
type textarea "Paid in"
type textarea "x"
type textarea "Paid in"
type textarea "x"
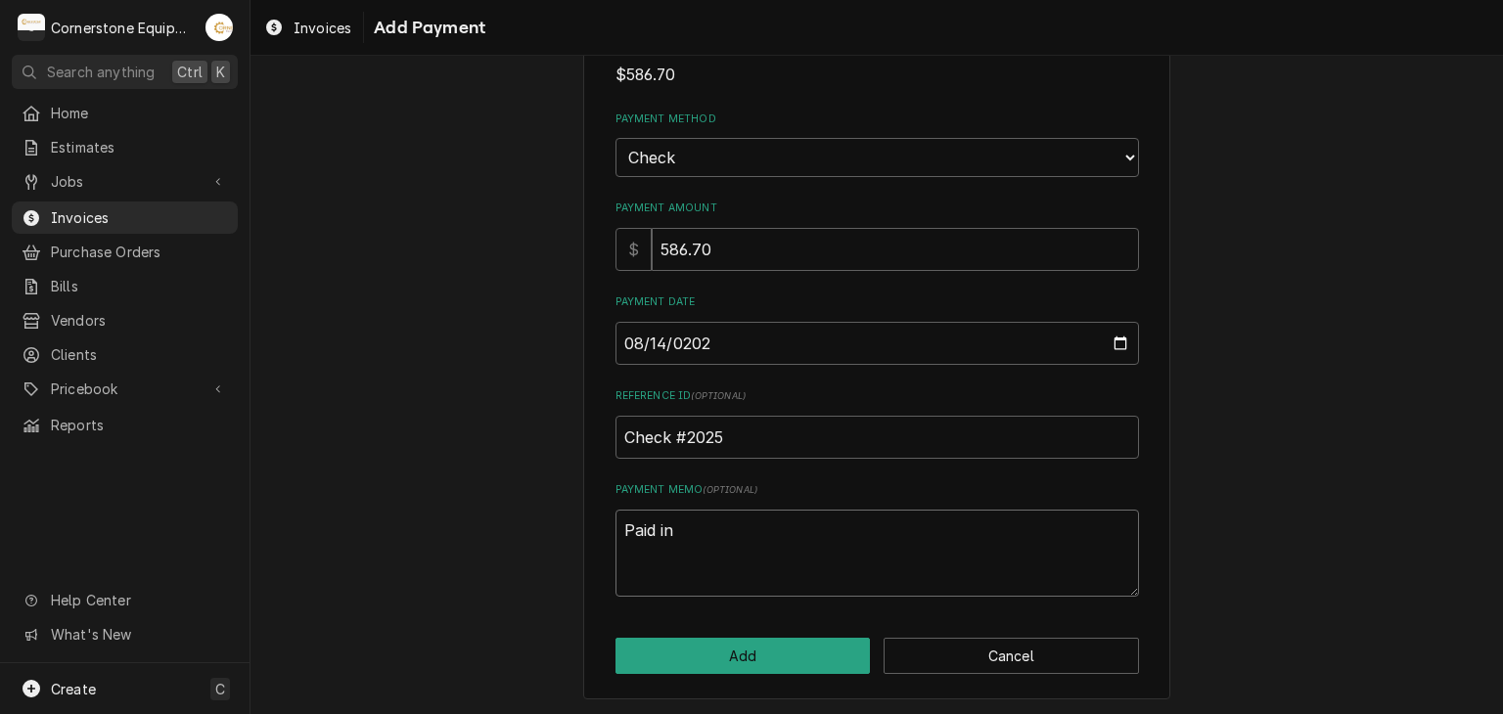
type textarea "Paid in f"
type textarea "x"
type textarea "Paid in fu"
type textarea "x"
type textarea "Paid in ful"
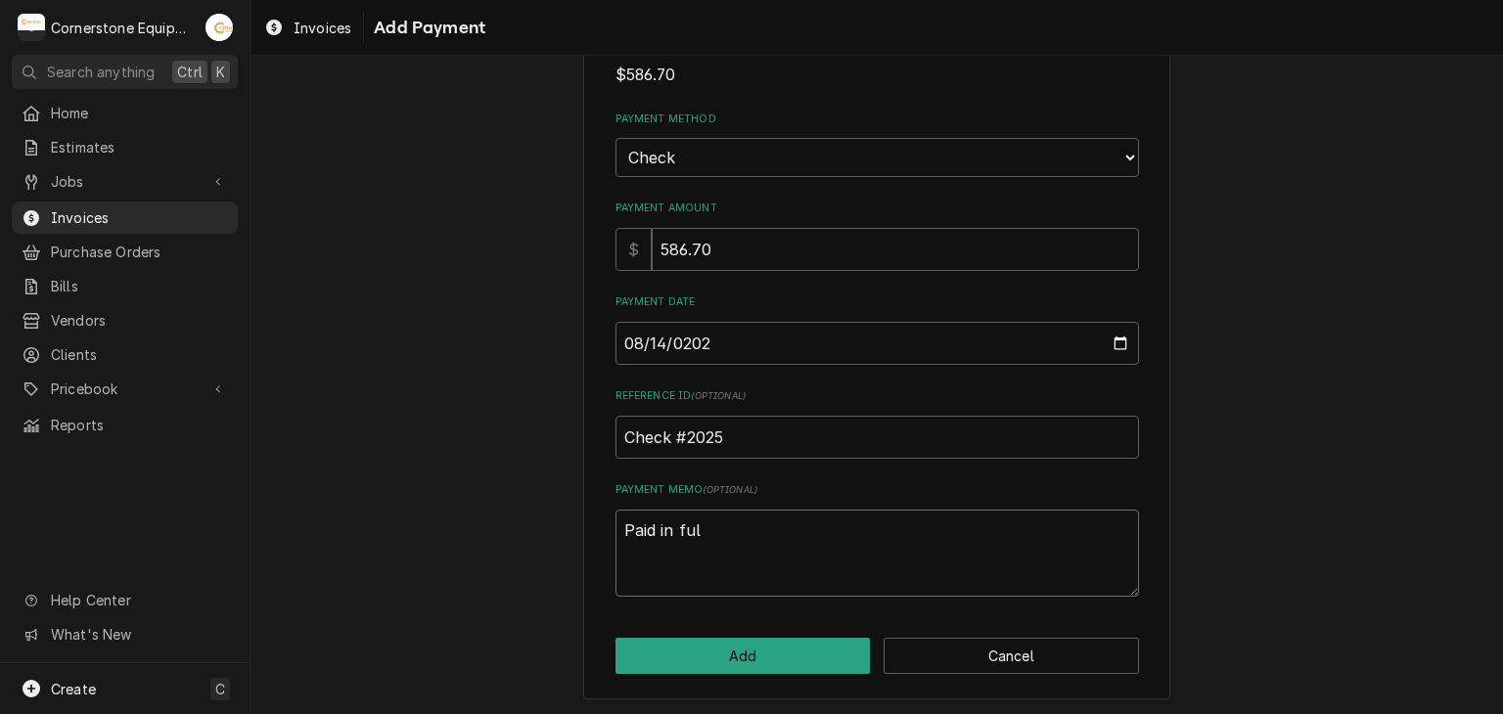
type textarea "x"
type textarea "Paid in full"
click at [786, 661] on button "Add" at bounding box center [742, 656] width 255 height 36
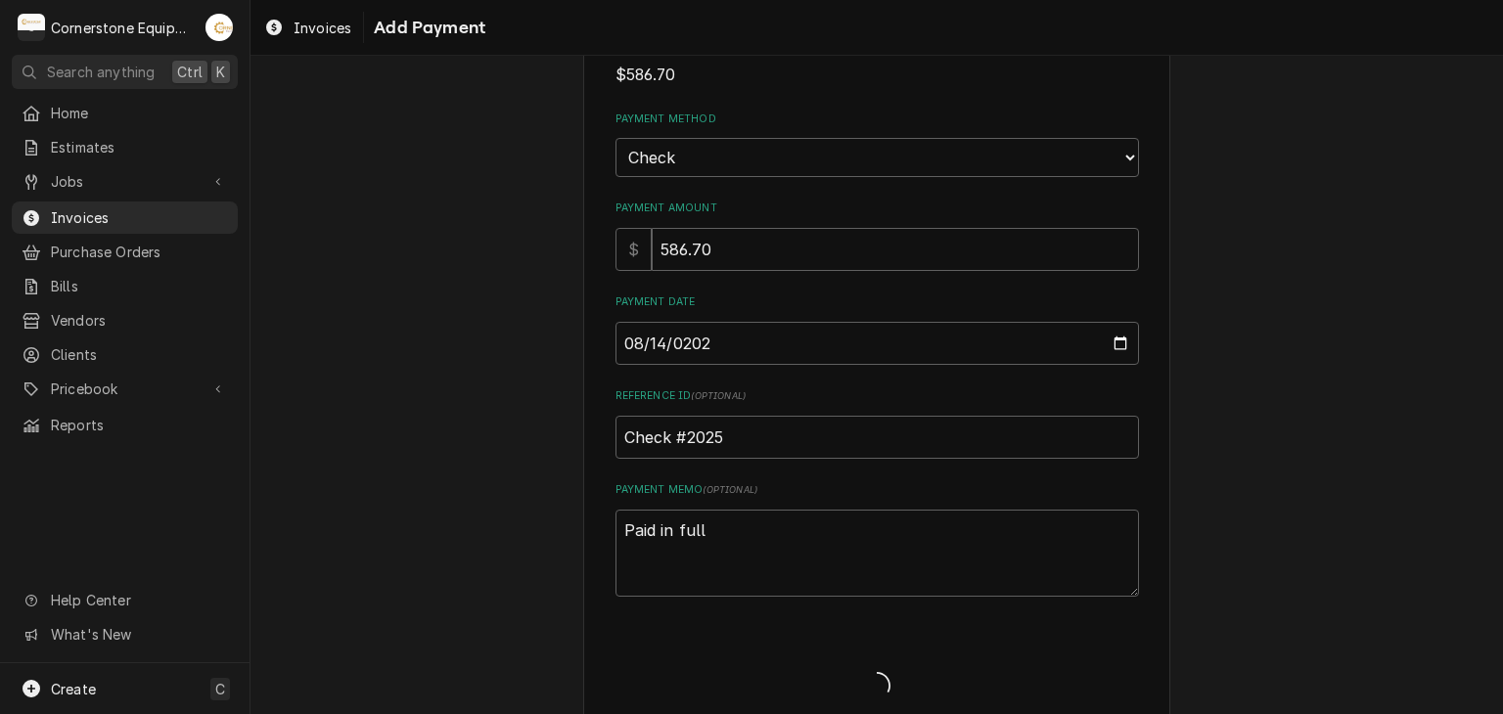
type textarea "x"
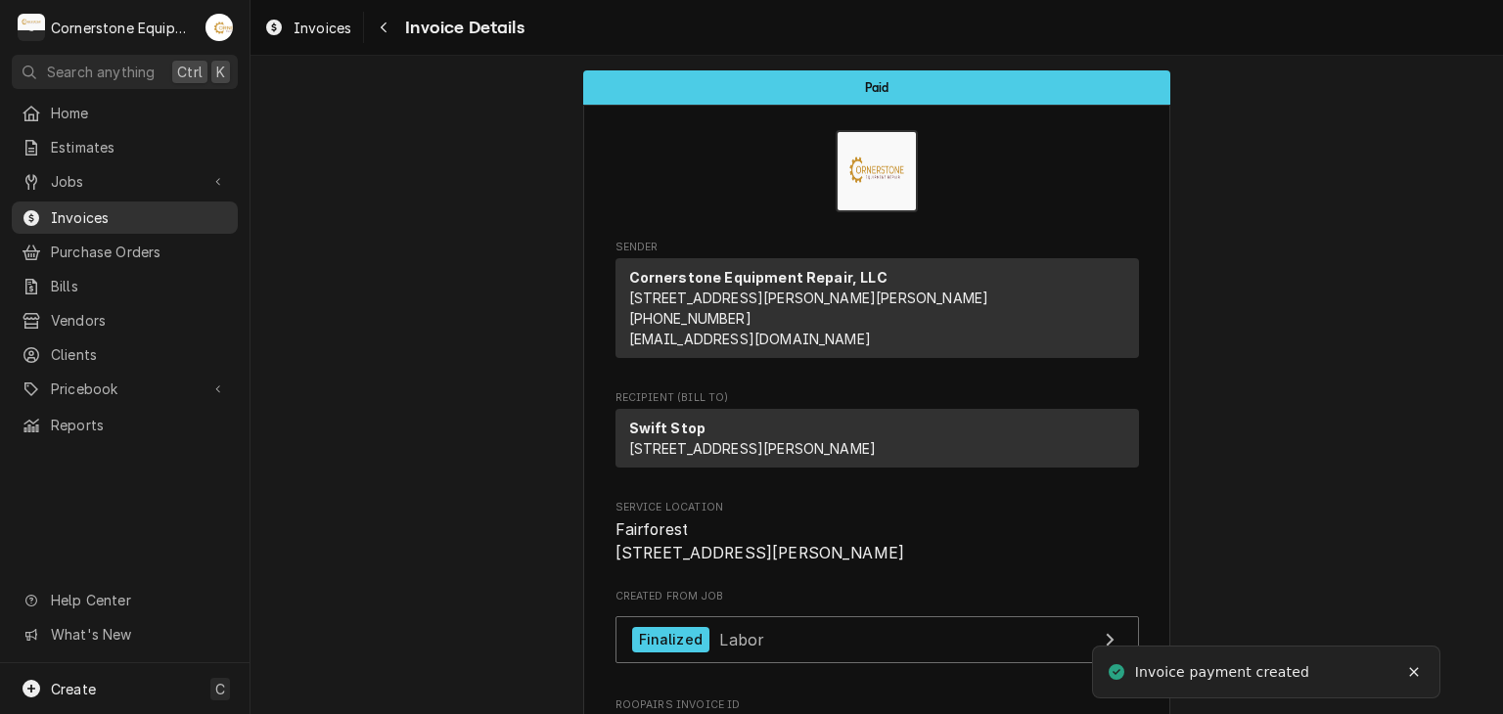
click at [79, 207] on span "Invoices" at bounding box center [139, 217] width 177 height 21
